Goal: Information Seeking & Learning: Check status

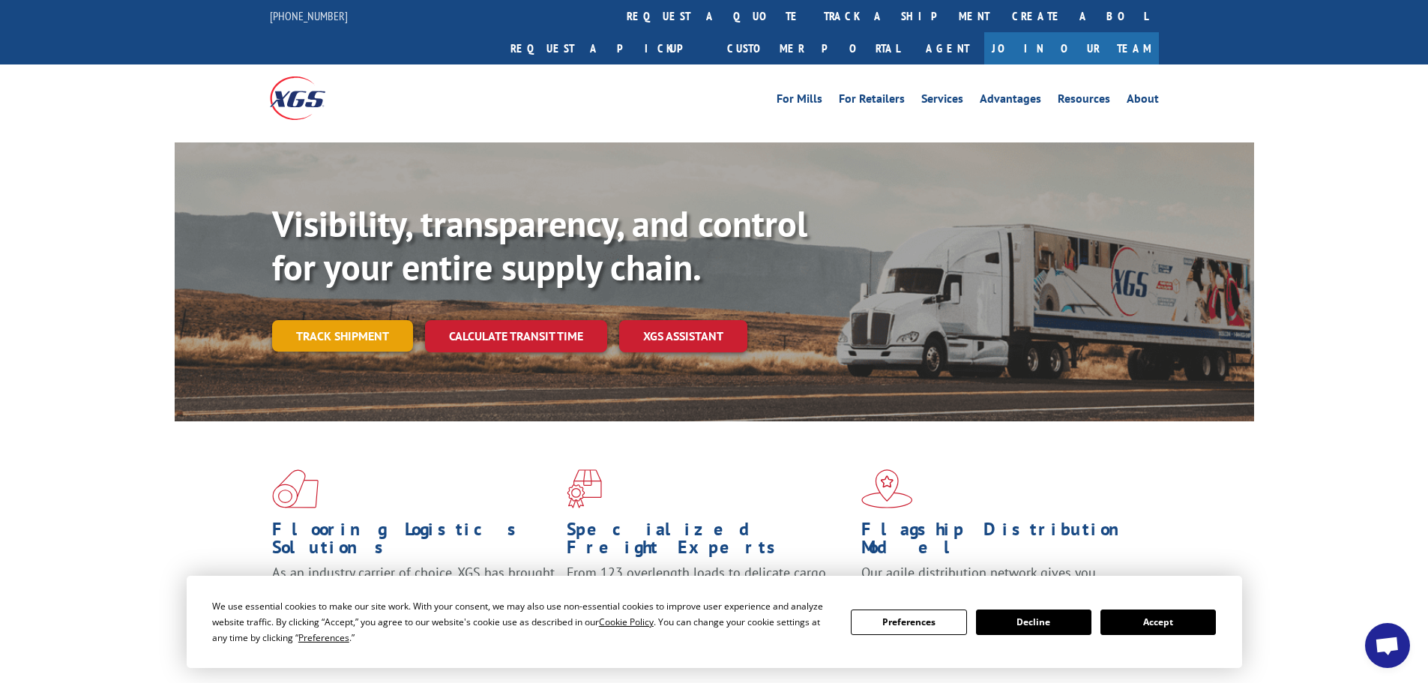
click at [341, 320] on link "Track shipment" at bounding box center [342, 335] width 141 height 31
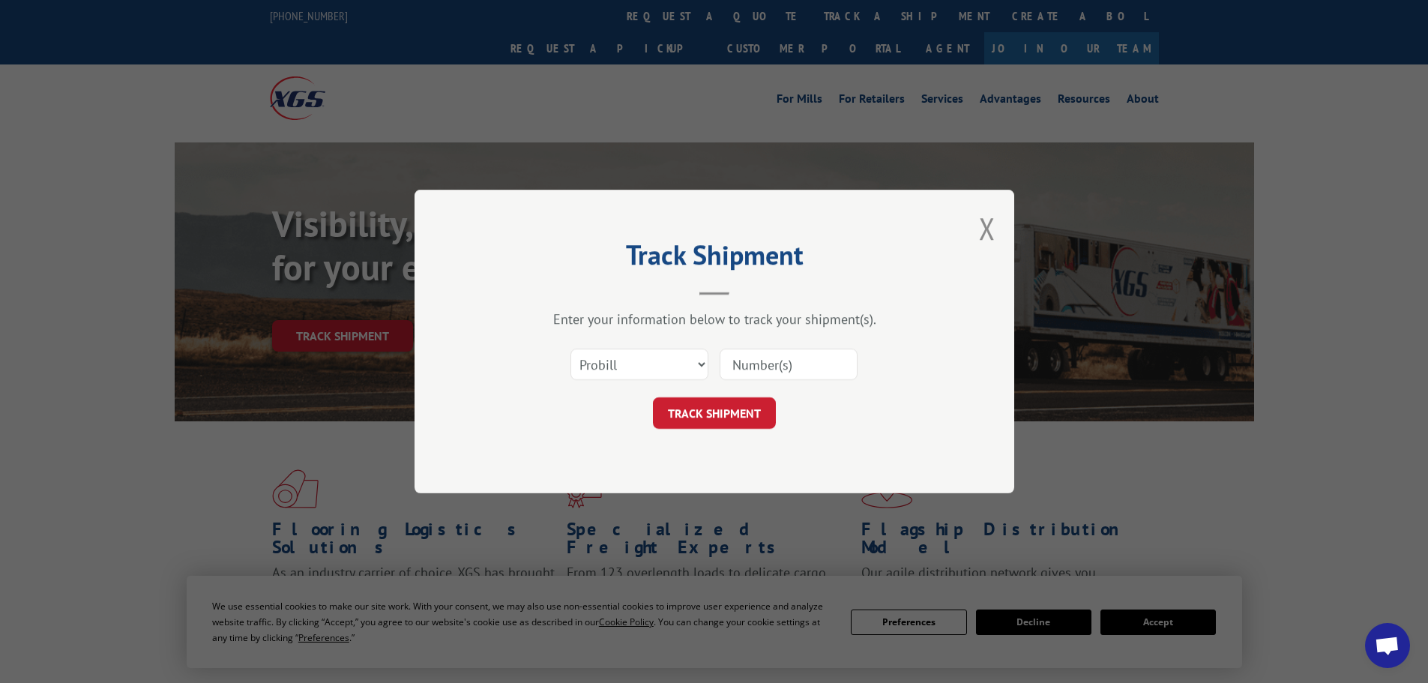
click at [809, 361] on input at bounding box center [788, 364] width 138 height 31
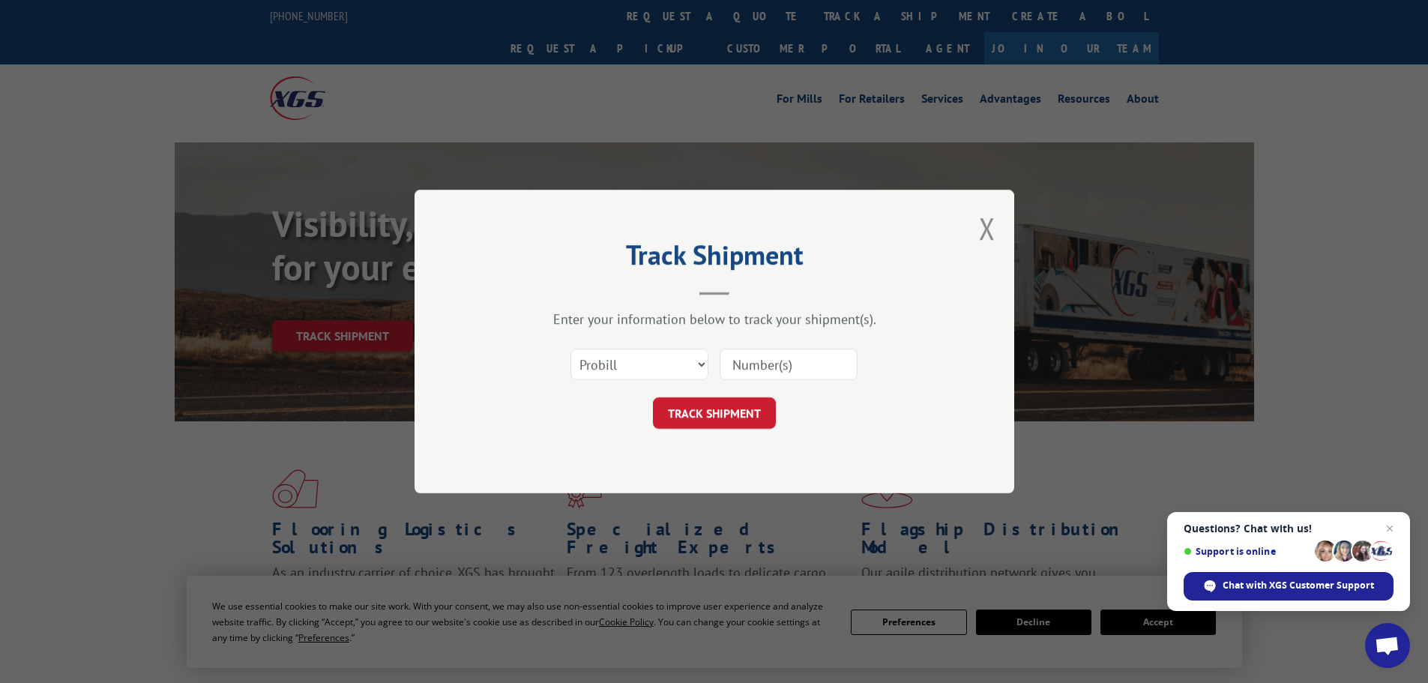
paste input "17616323"
type input "17616323"
click at [722, 419] on button "TRACK SHIPMENT" at bounding box center [714, 412] width 123 height 31
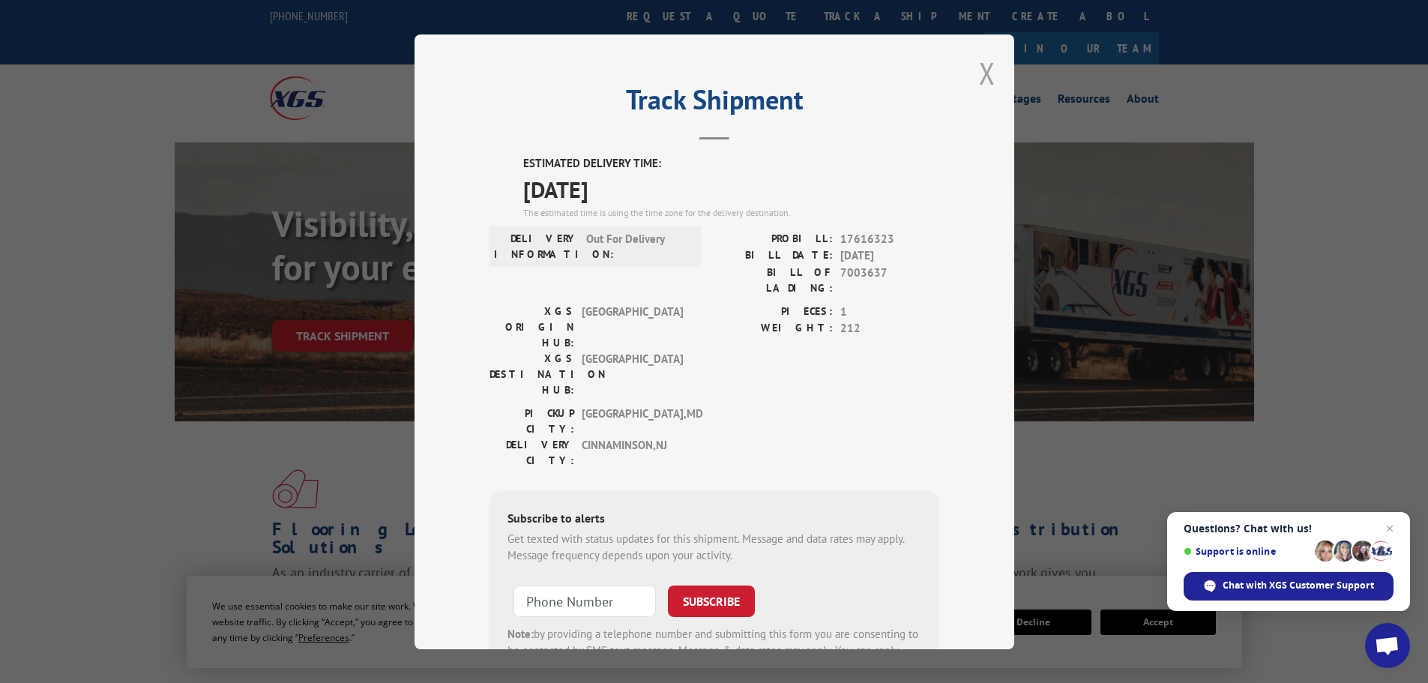
click at [979, 73] on button "Close modal" at bounding box center [987, 73] width 16 height 40
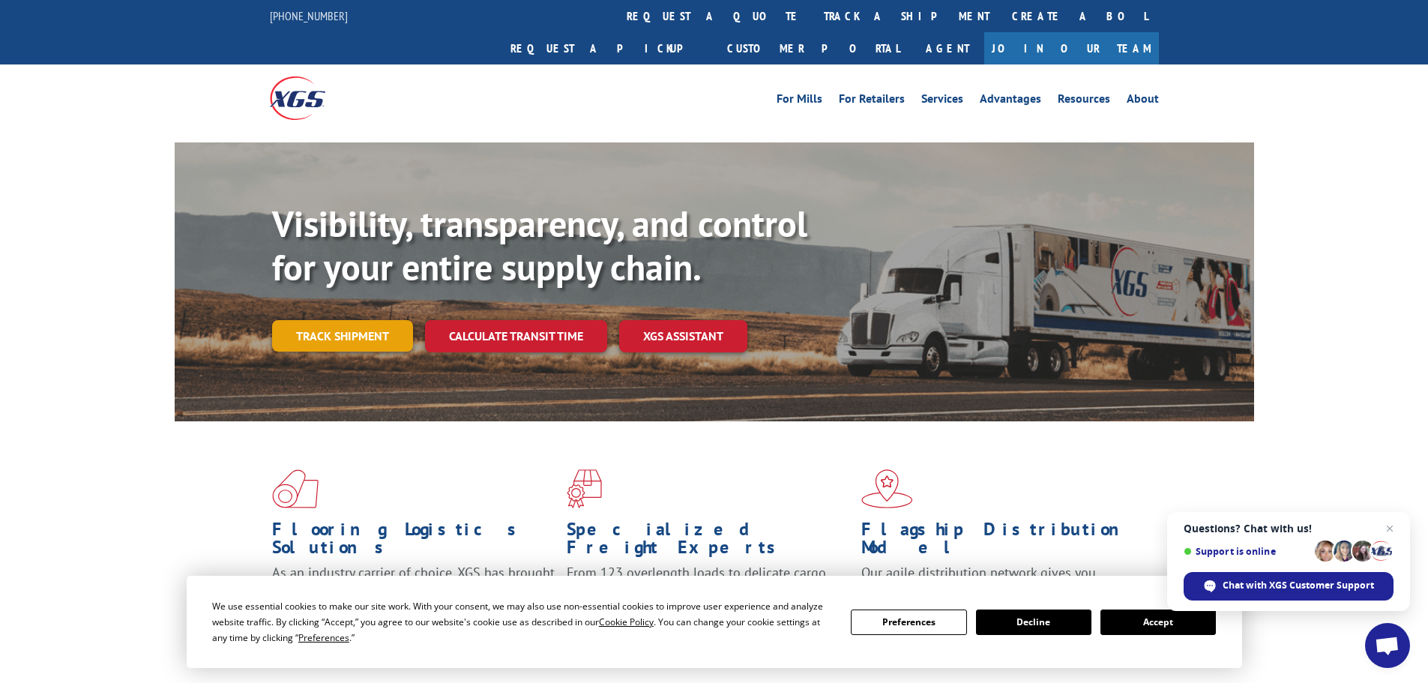
click at [352, 320] on link "Track shipment" at bounding box center [342, 335] width 141 height 31
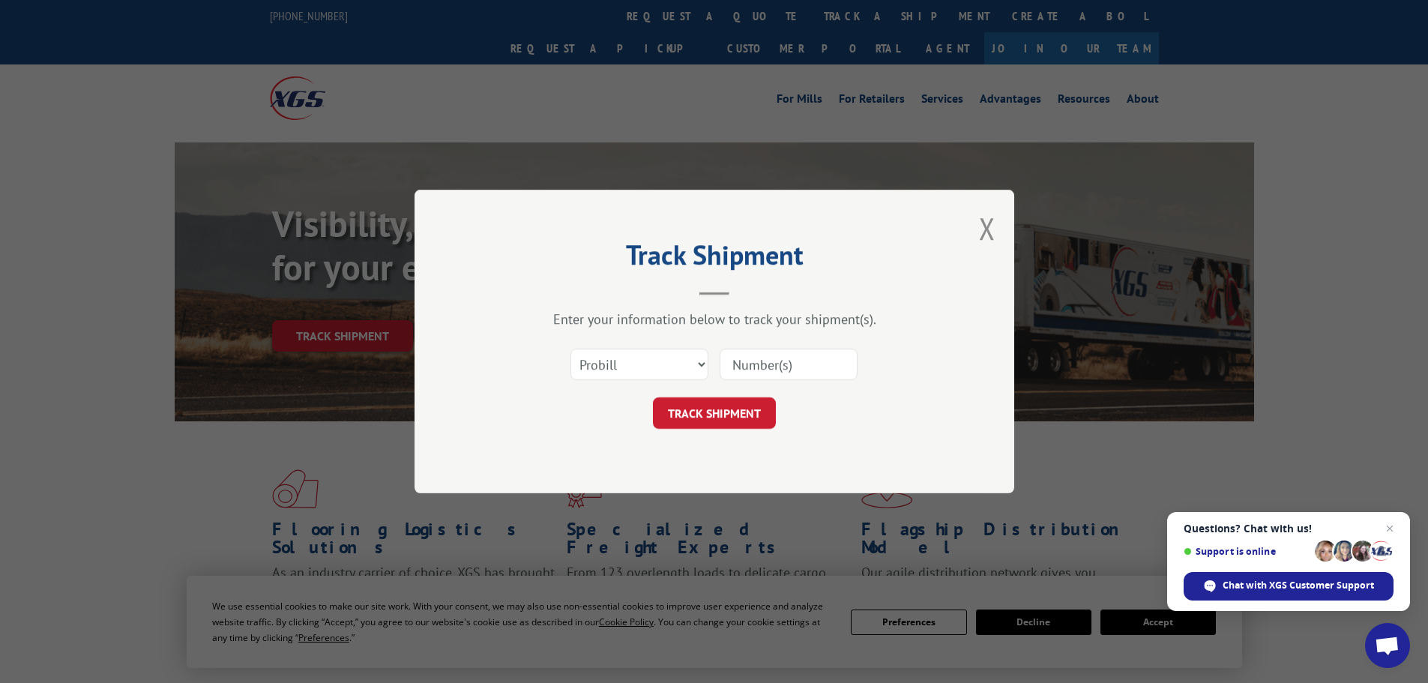
click at [778, 365] on input at bounding box center [788, 364] width 138 height 31
paste input "14555453"
type input "14555453"
click at [728, 419] on button "TRACK SHIPMENT" at bounding box center [714, 412] width 123 height 31
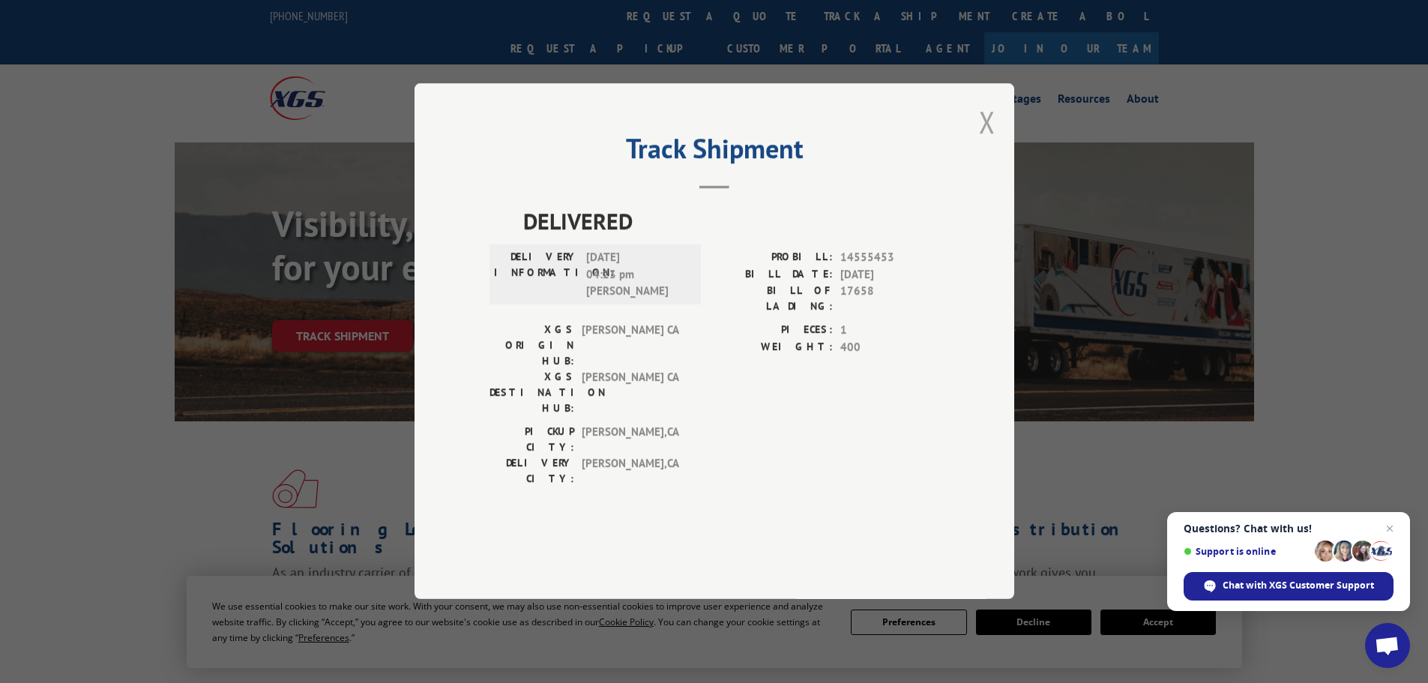
click at [984, 142] on button "Close modal" at bounding box center [987, 122] width 16 height 40
